Goal: Information Seeking & Learning: Learn about a topic

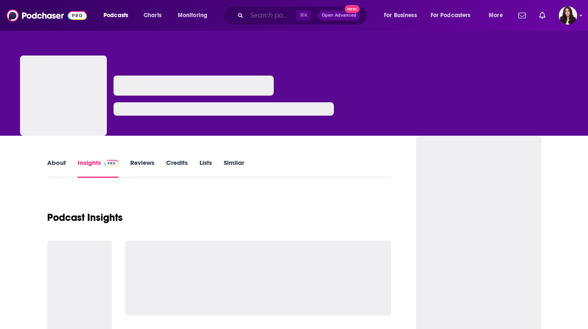
click at [279, 18] on input "Search podcasts, credits, & more..." at bounding box center [271, 15] width 49 height 13
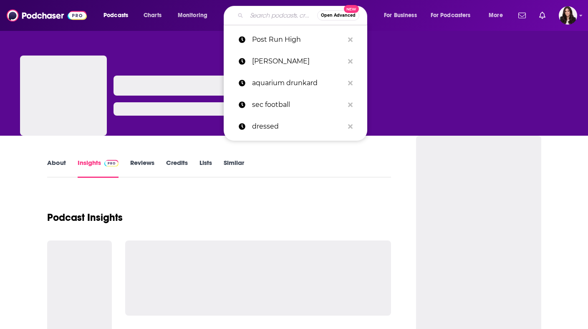
paste input "[PERSON_NAME]’s"
type input "[PERSON_NAME]’s"
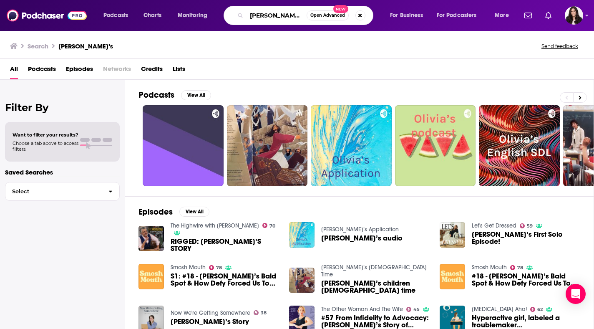
drag, startPoint x: 297, startPoint y: 15, endPoint x: 184, endPoint y: 2, distance: 114.3
click at [204, 13] on div "Podcasts Charts Monitoring [PERSON_NAME]’s Open Advanced New For Business For P…" at bounding box center [307, 15] width 419 height 19
type input "so right it's wrong"
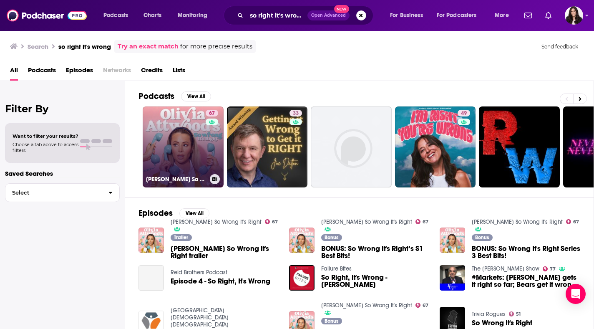
click at [178, 114] on link "67 [PERSON_NAME] So Wrong It's Right" at bounding box center [183, 146] width 81 height 81
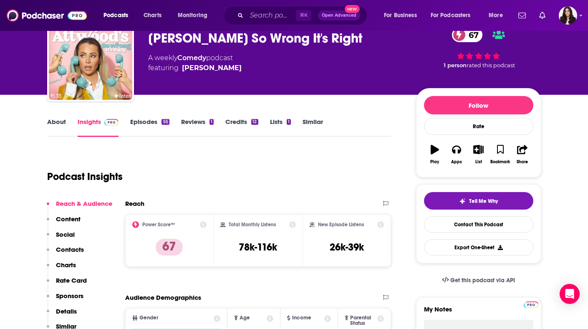
scroll to position [103, 0]
